Goal: Task Accomplishment & Management: Use online tool/utility

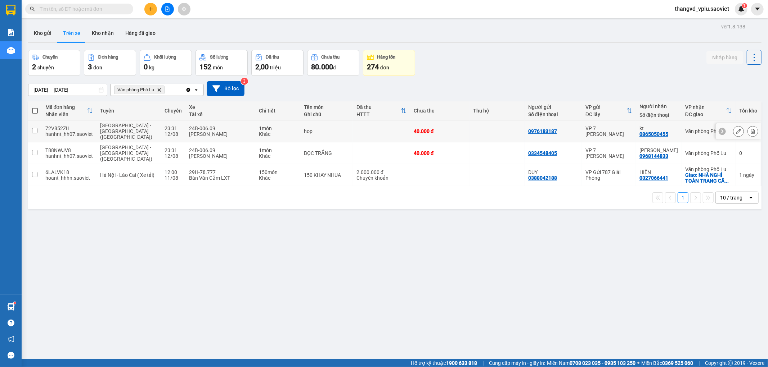
drag, startPoint x: 214, startPoint y: 125, endPoint x: 214, endPoint y: 146, distance: 22.0
click at [214, 126] on div "24B-006.09" at bounding box center [220, 129] width 63 height 6
checkbox input "true"
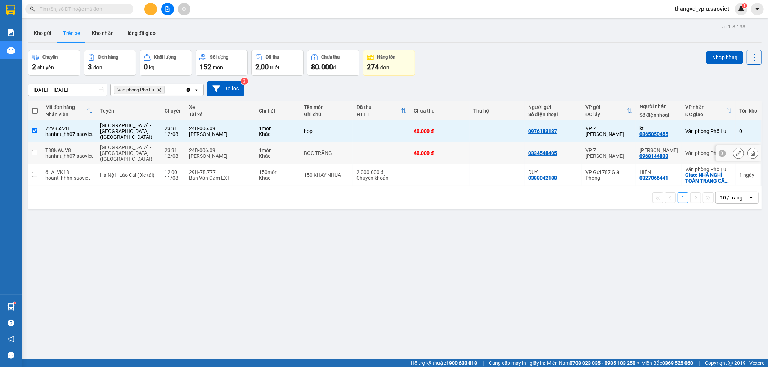
click at [213, 153] on div "[PERSON_NAME]" at bounding box center [220, 156] width 63 height 6
checkbox input "true"
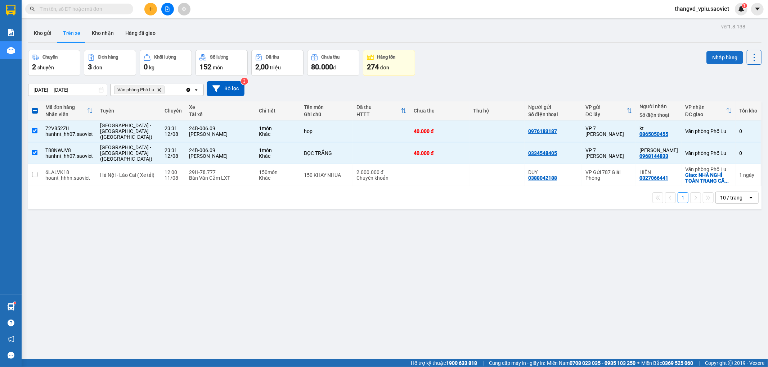
click at [719, 58] on button "Nhập hàng" at bounding box center [724, 57] width 37 height 13
checkbox input "false"
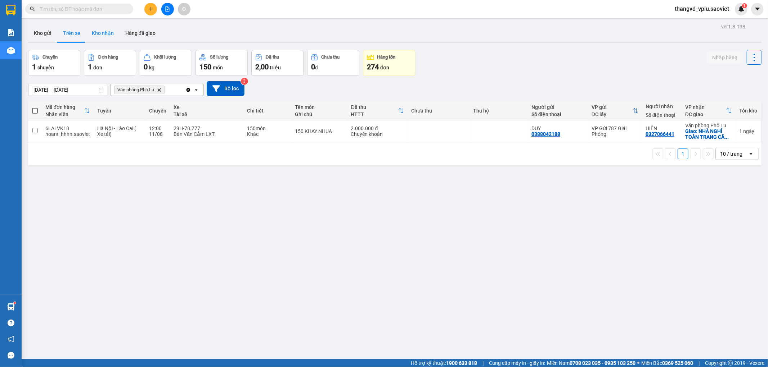
click at [104, 35] on button "Kho nhận" at bounding box center [102, 32] width 33 height 17
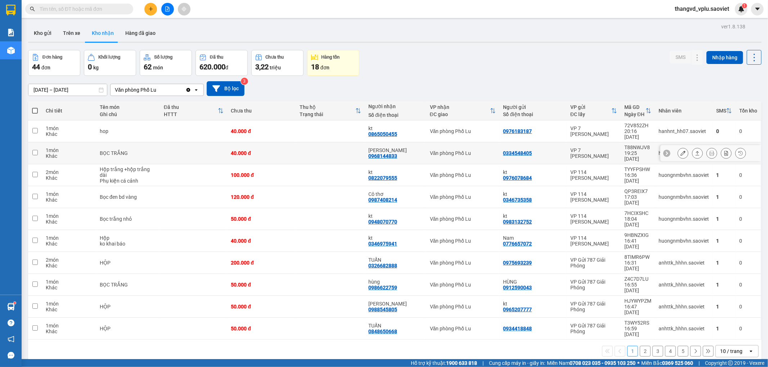
drag, startPoint x: 269, startPoint y: 145, endPoint x: 268, endPoint y: 135, distance: 10.1
click at [269, 150] on div "40.000 đ" at bounding box center [262, 153] width 62 height 6
checkbox input "true"
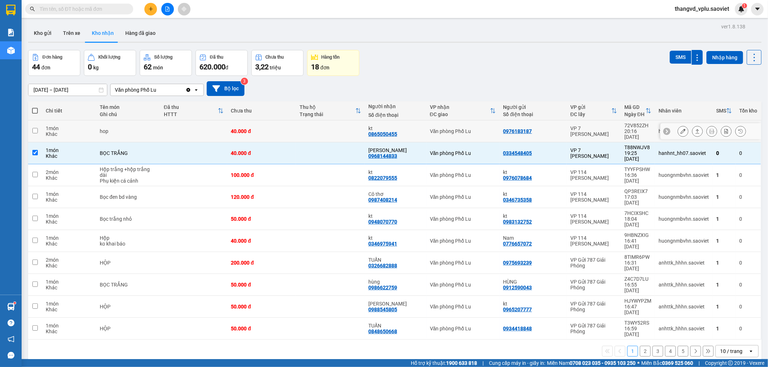
click at [269, 132] on td "40.000 đ" at bounding box center [261, 132] width 69 height 22
checkbox input "true"
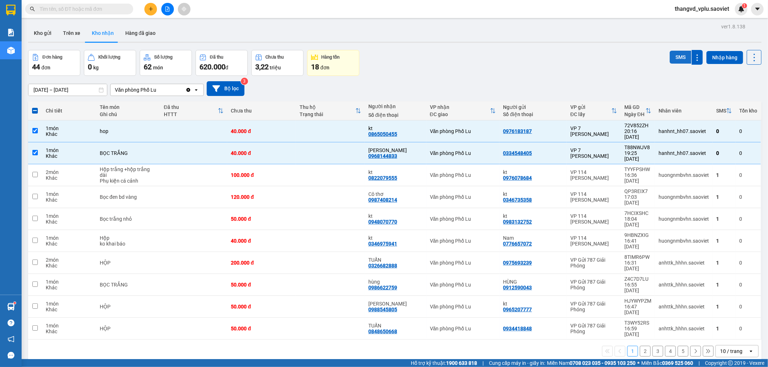
click at [676, 56] on button "SMS" at bounding box center [680, 57] width 22 height 13
